Goal: Task Accomplishment & Management: Manage account settings

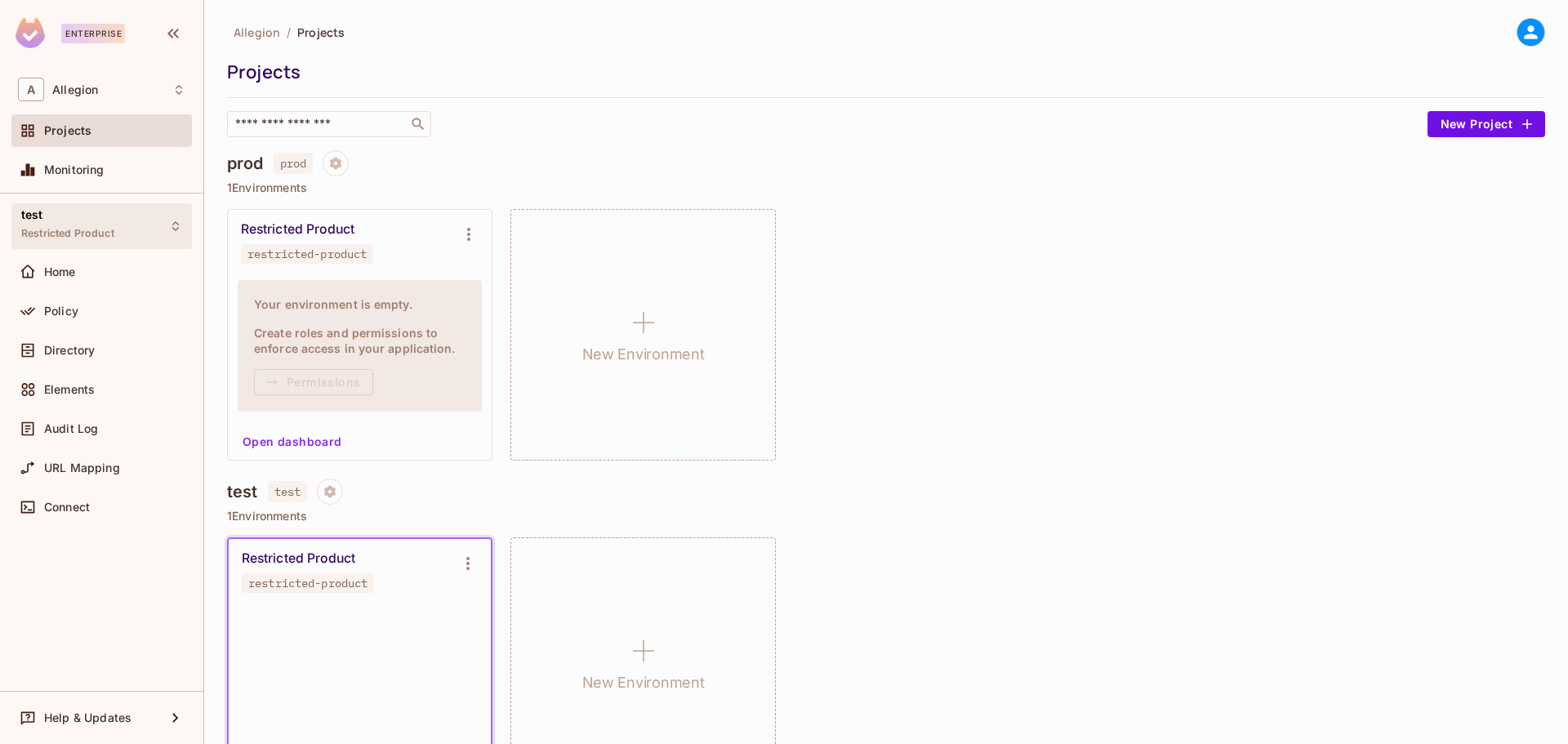
click at [78, 233] on span "Restricted Product" at bounding box center [68, 234] width 93 height 13
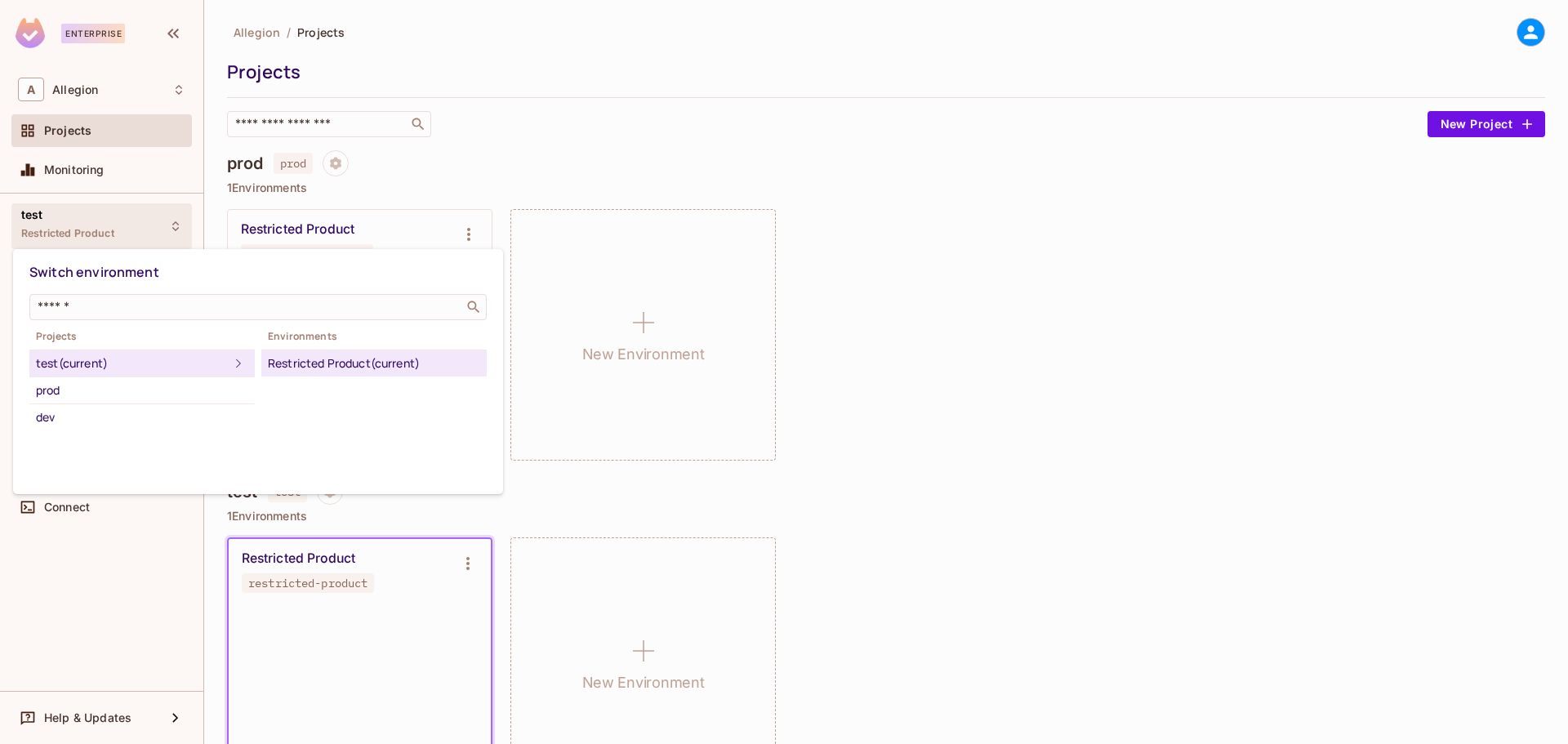
click at [78, 233] on div at bounding box center [784, 372] width 1568 height 744
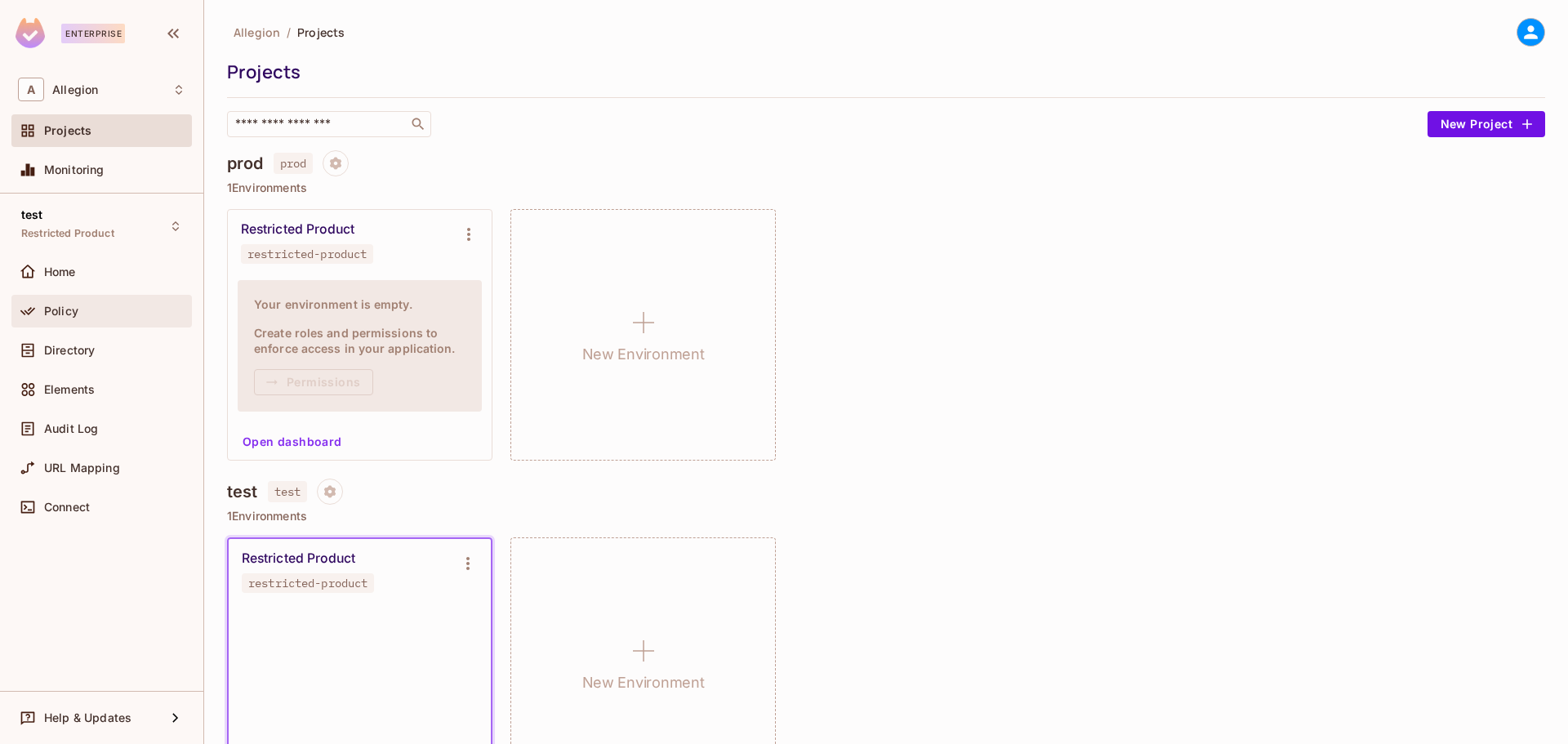
click at [67, 318] on div "Policy" at bounding box center [101, 312] width 167 height 20
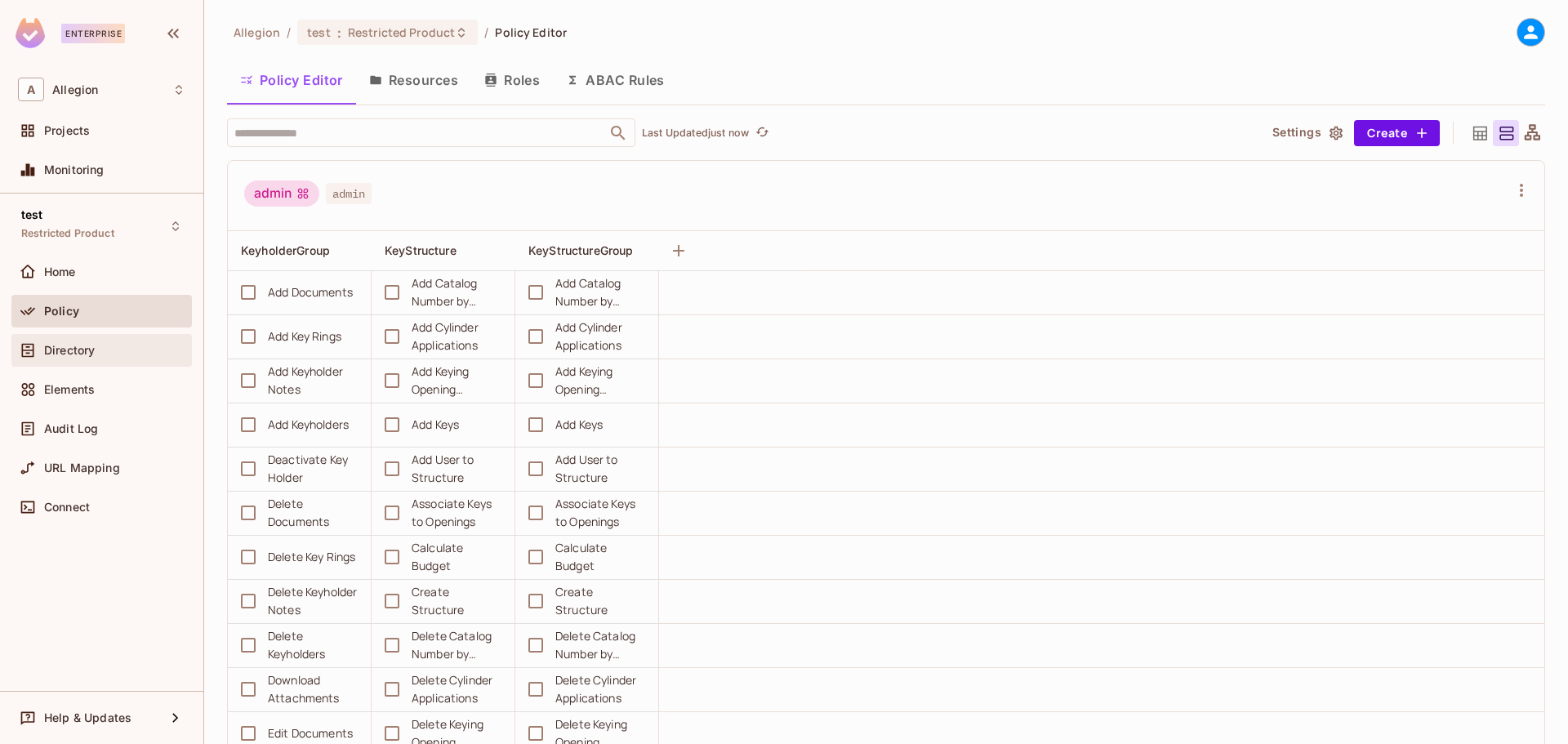
click at [85, 357] on div "Directory" at bounding box center [101, 351] width 167 height 20
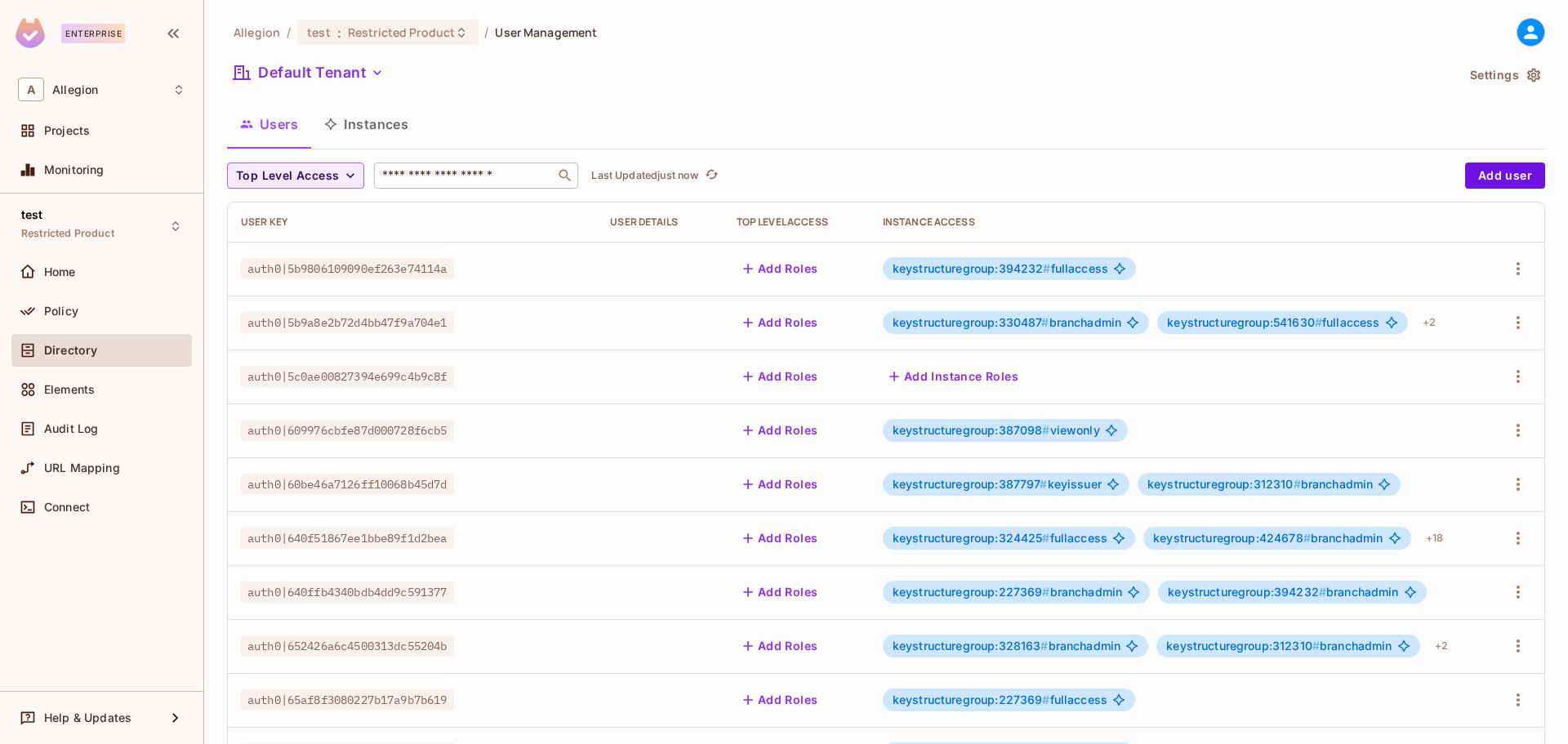
click at [438, 185] on div "​" at bounding box center [476, 175] width 205 height 26
click at [440, 182] on input "text" at bounding box center [465, 175] width 171 height 17
paste input "**********"
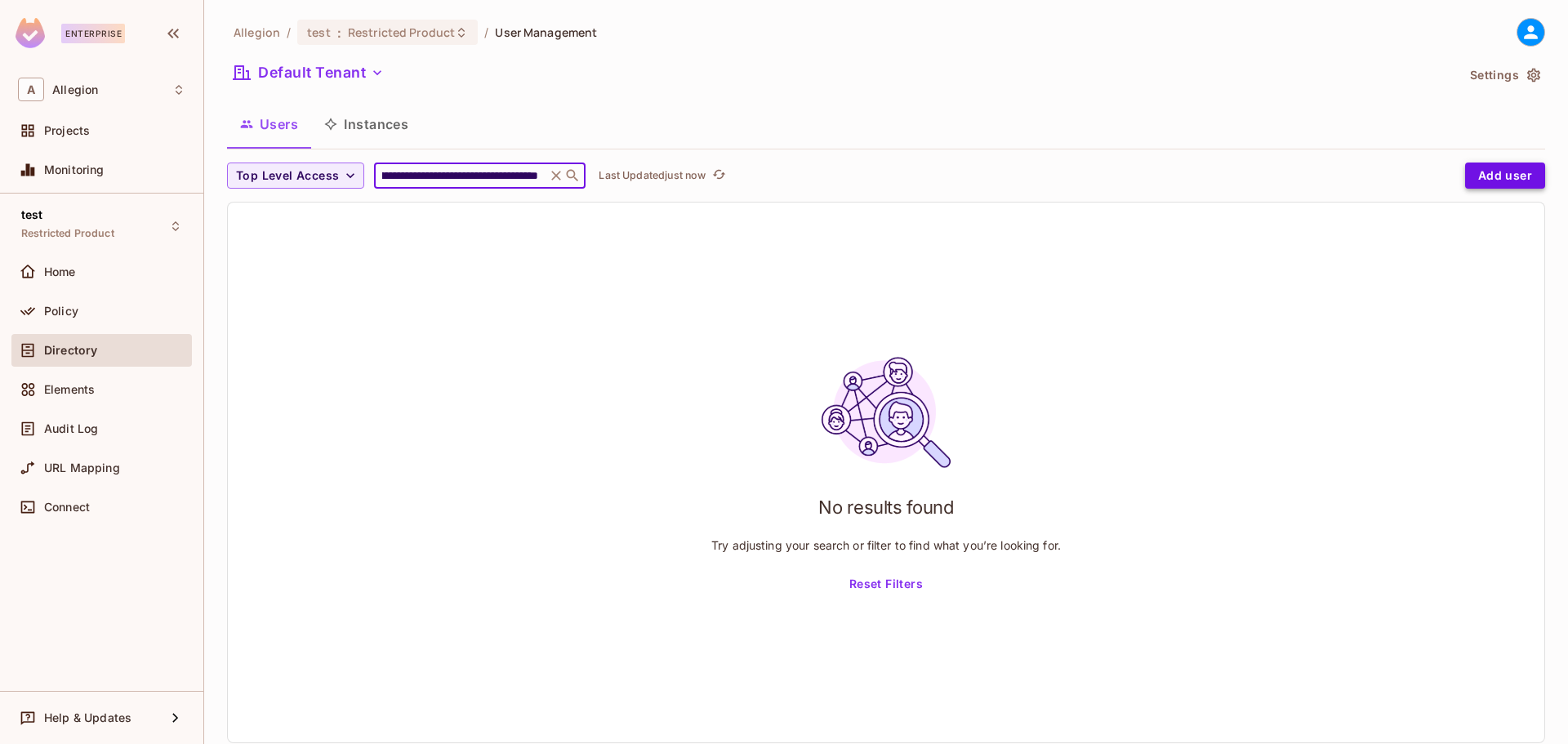
type input "**********"
click at [1508, 175] on button "Add user" at bounding box center [1506, 175] width 80 height 26
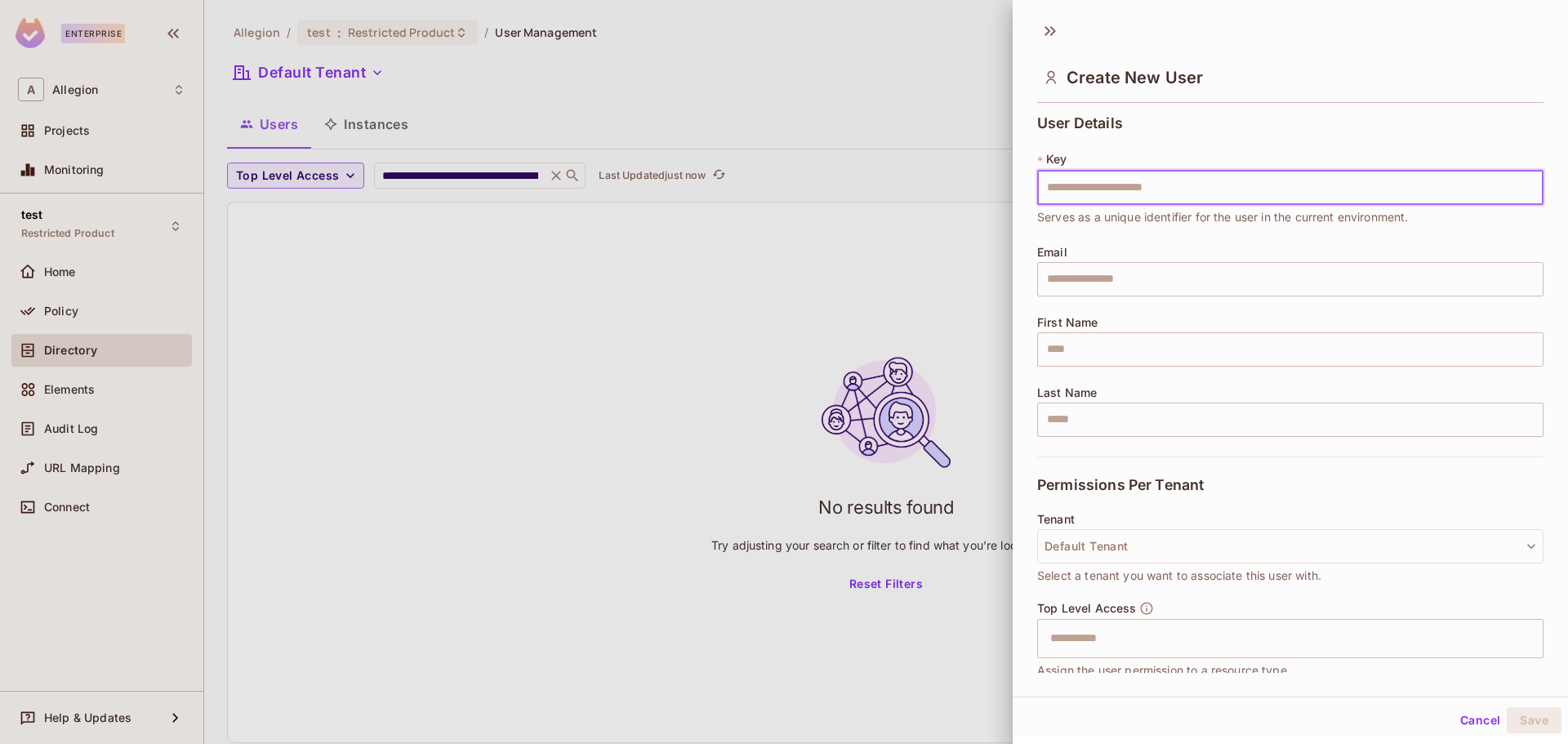
click at [1080, 195] on input "text" at bounding box center [1290, 187] width 506 height 34
type input "**********"
click at [1102, 558] on button "Default Tenant" at bounding box center [1290, 546] width 506 height 34
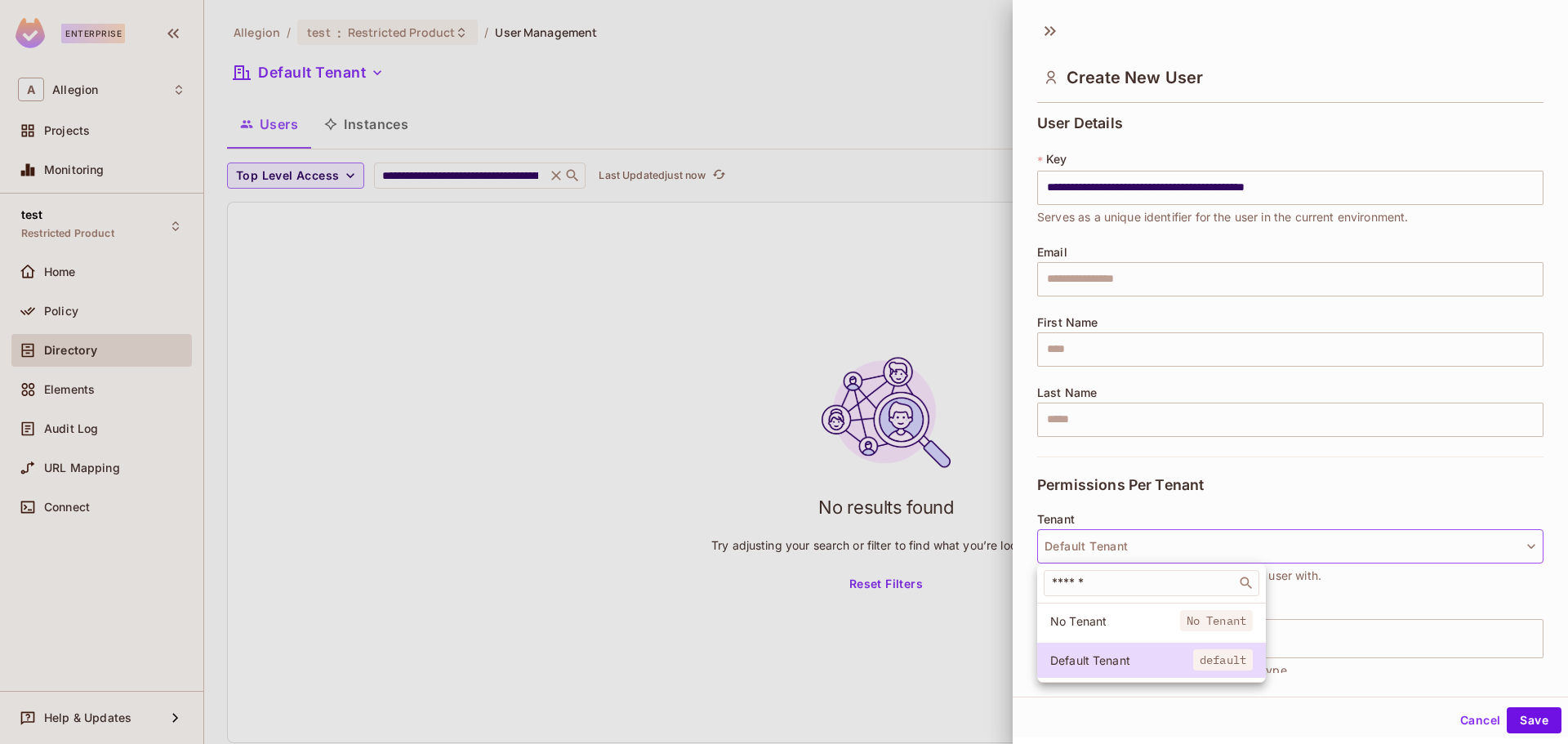
click at [1114, 548] on div at bounding box center [784, 372] width 1568 height 744
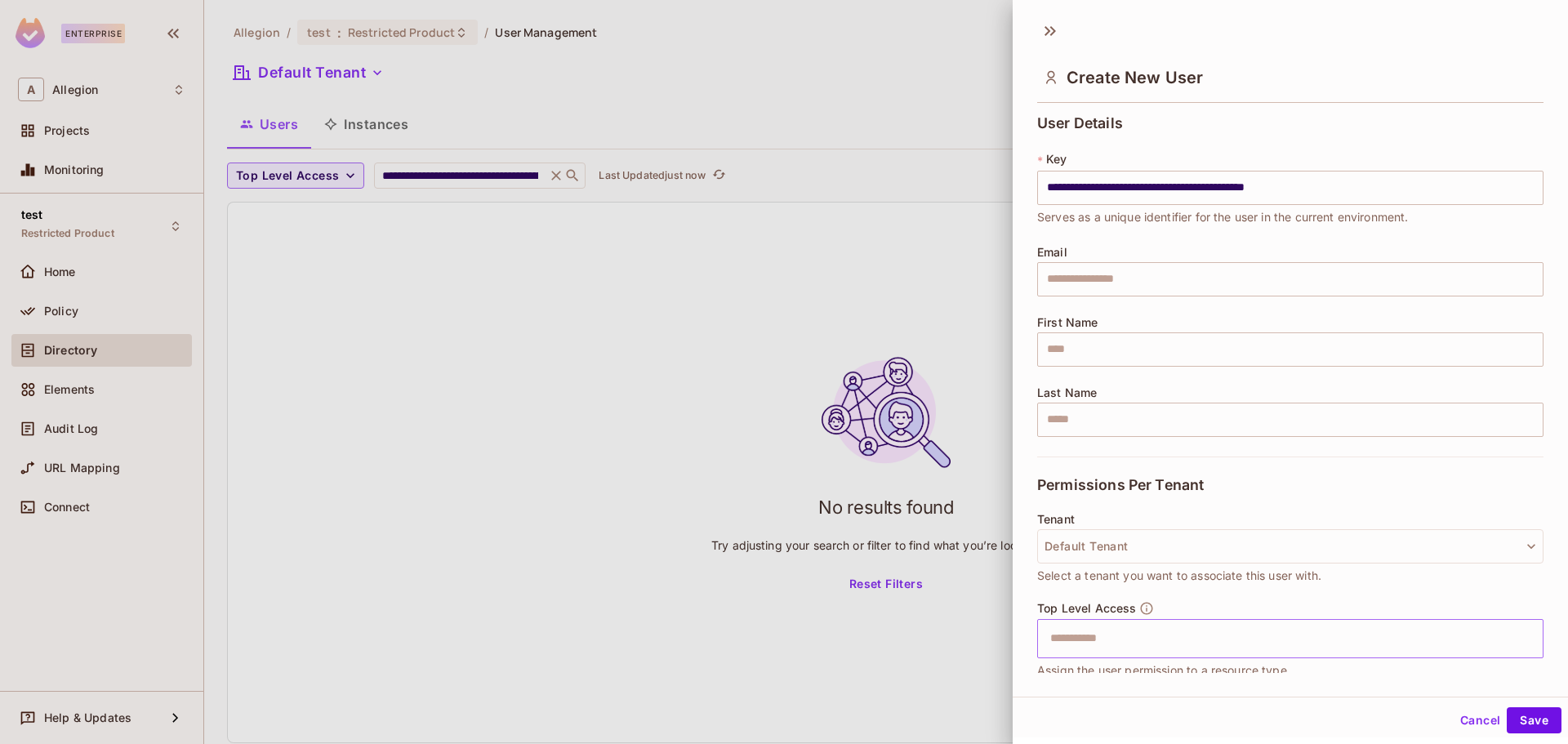
click at [1082, 631] on input "text" at bounding box center [1276, 638] width 471 height 32
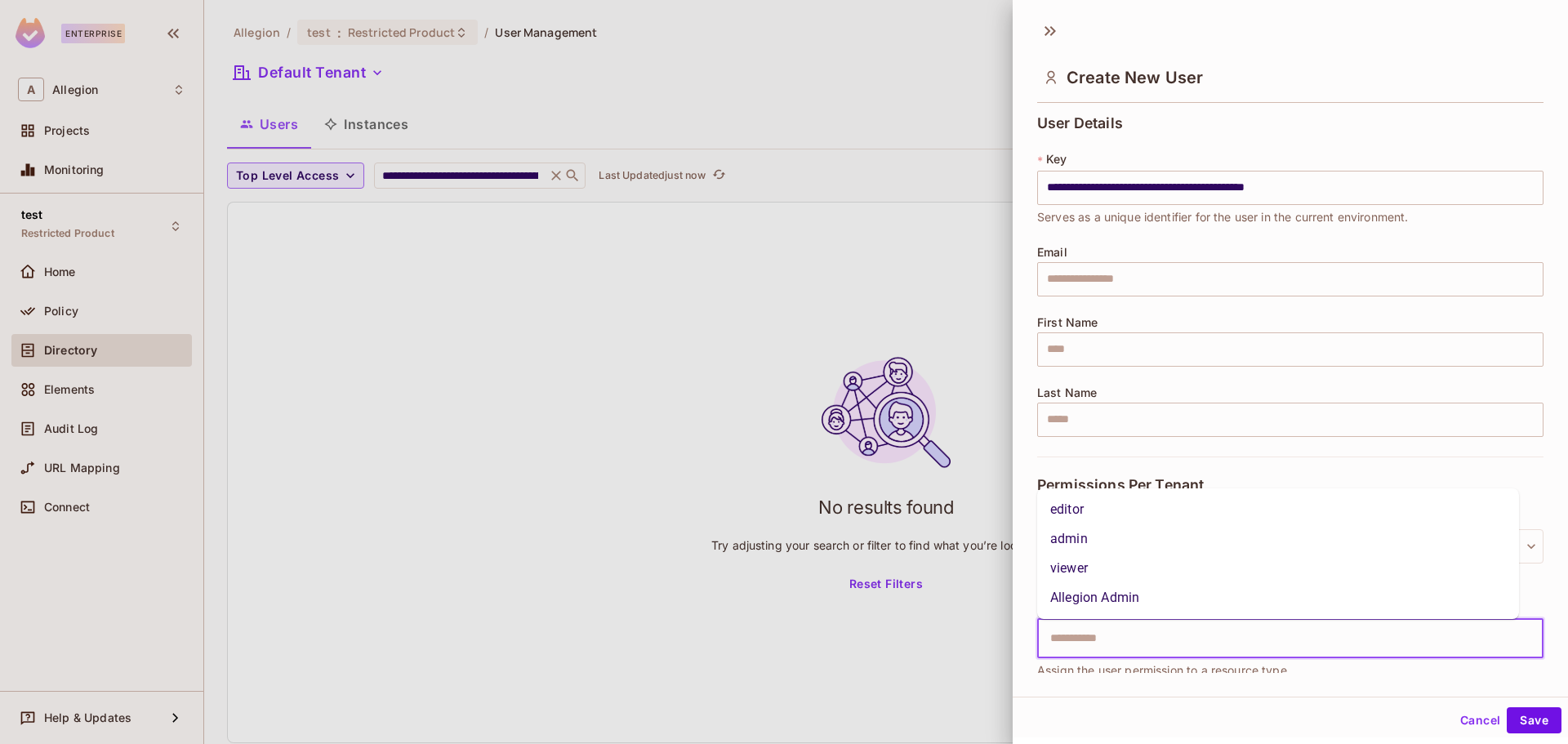
click at [1090, 609] on li "Allegion Admin" at bounding box center [1279, 598] width 482 height 29
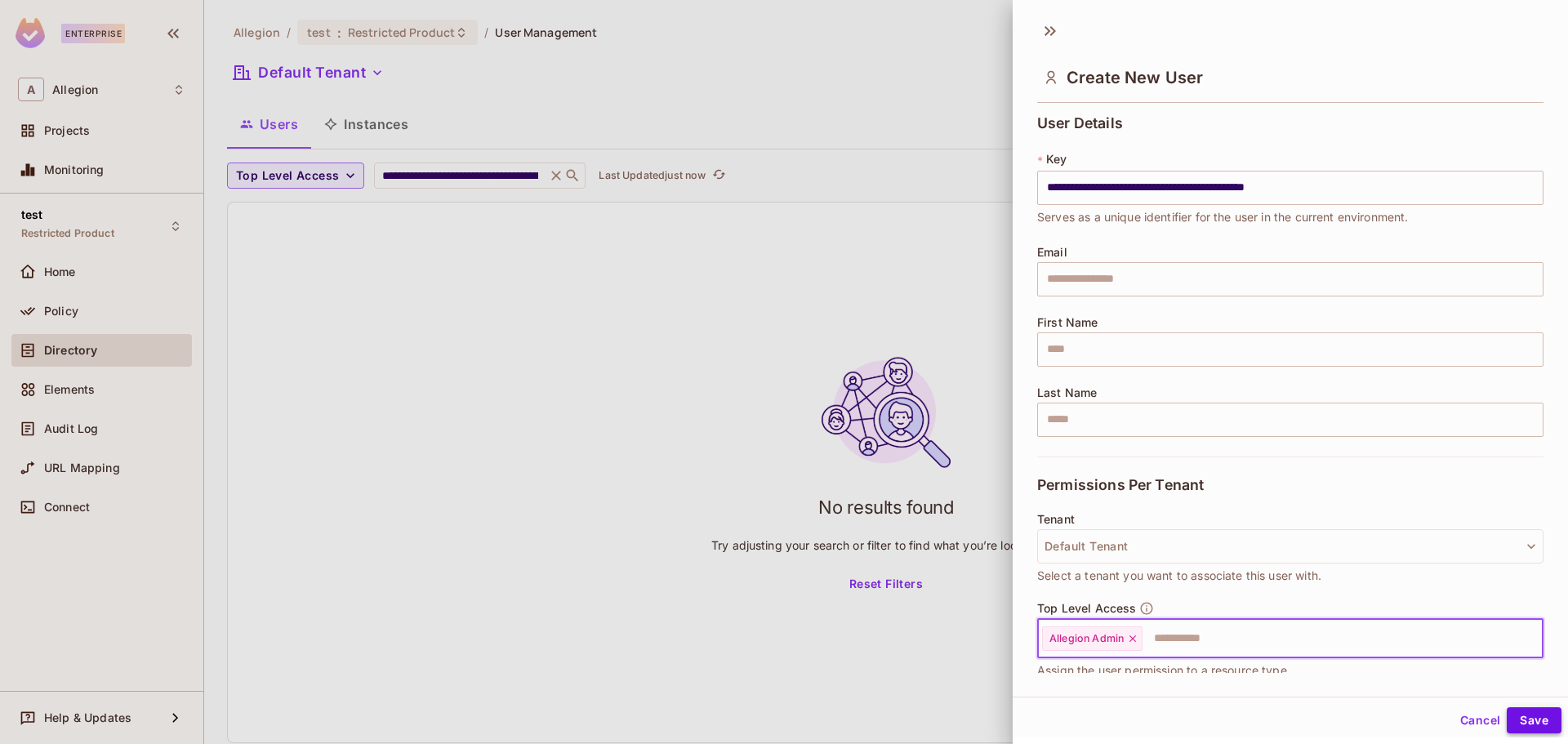
click at [1522, 717] on button "Save" at bounding box center [1535, 720] width 55 height 26
